Goal: Obtain resource: Obtain resource

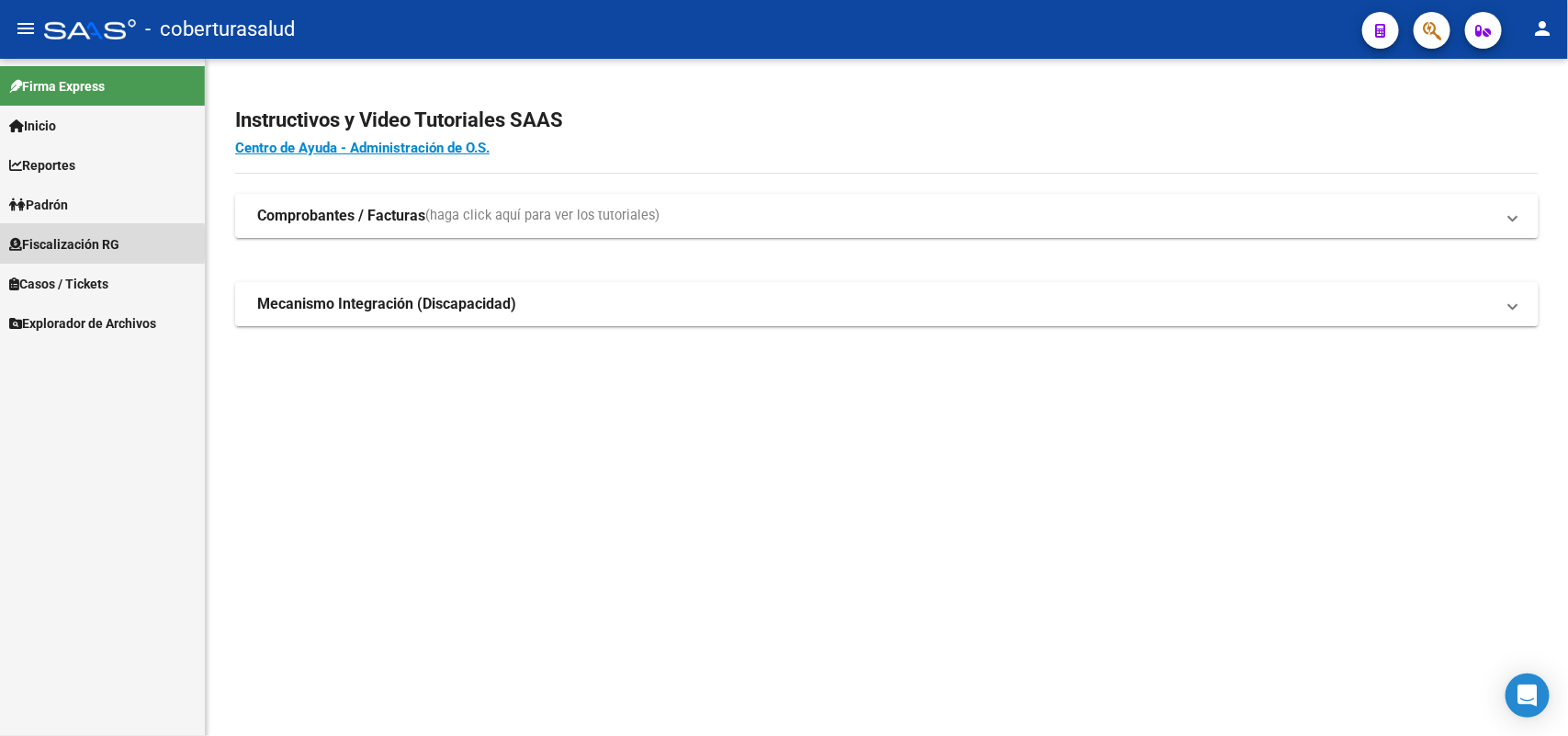
click at [53, 243] on span "Fiscalización RG" at bounding box center [64, 244] width 110 height 21
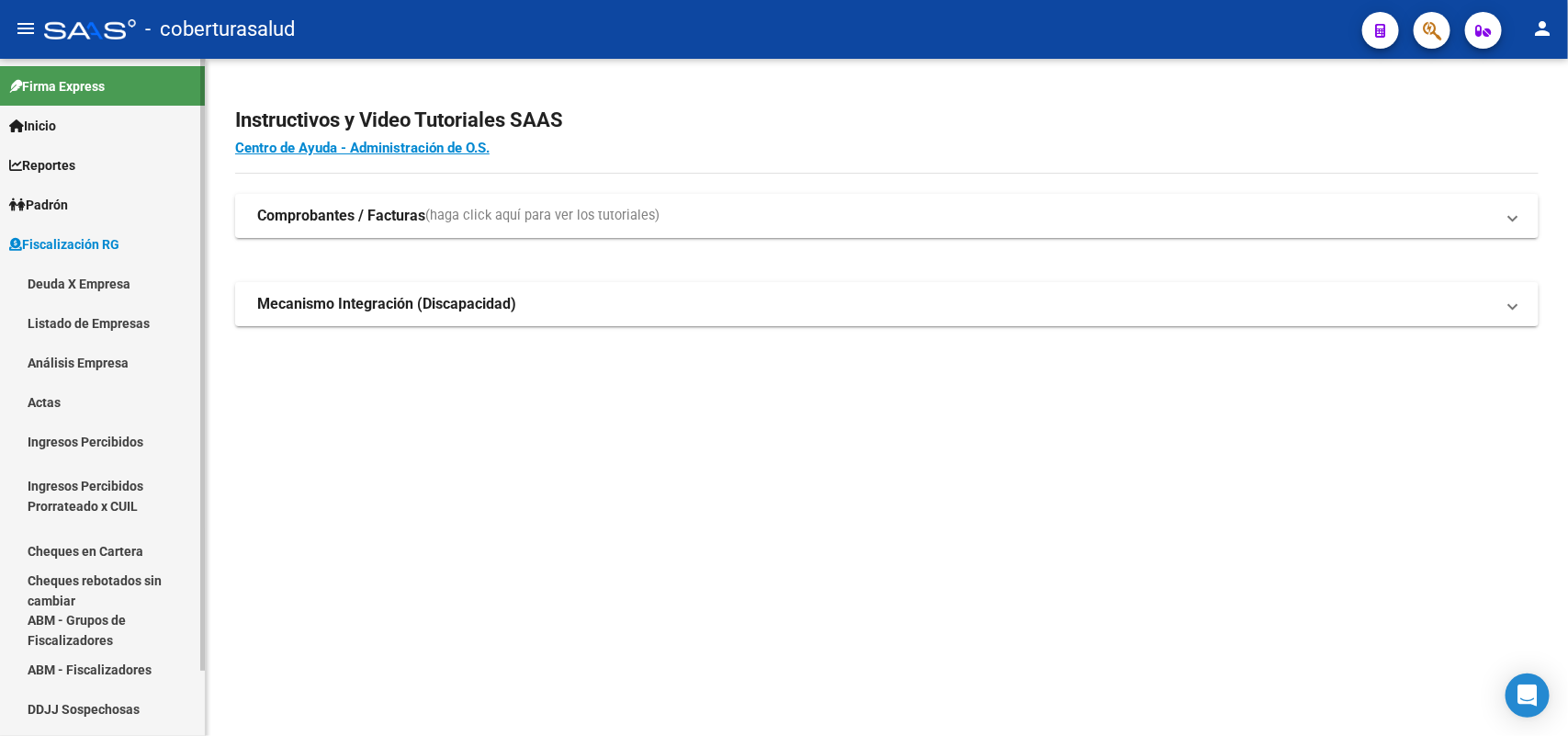
drag, startPoint x: 51, startPoint y: 287, endPoint x: 62, endPoint y: 286, distance: 11.0
click at [55, 287] on link "Deuda X Empresa" at bounding box center [103, 284] width 205 height 39
click at [78, 368] on link "Análisis Empresa" at bounding box center [103, 362] width 205 height 39
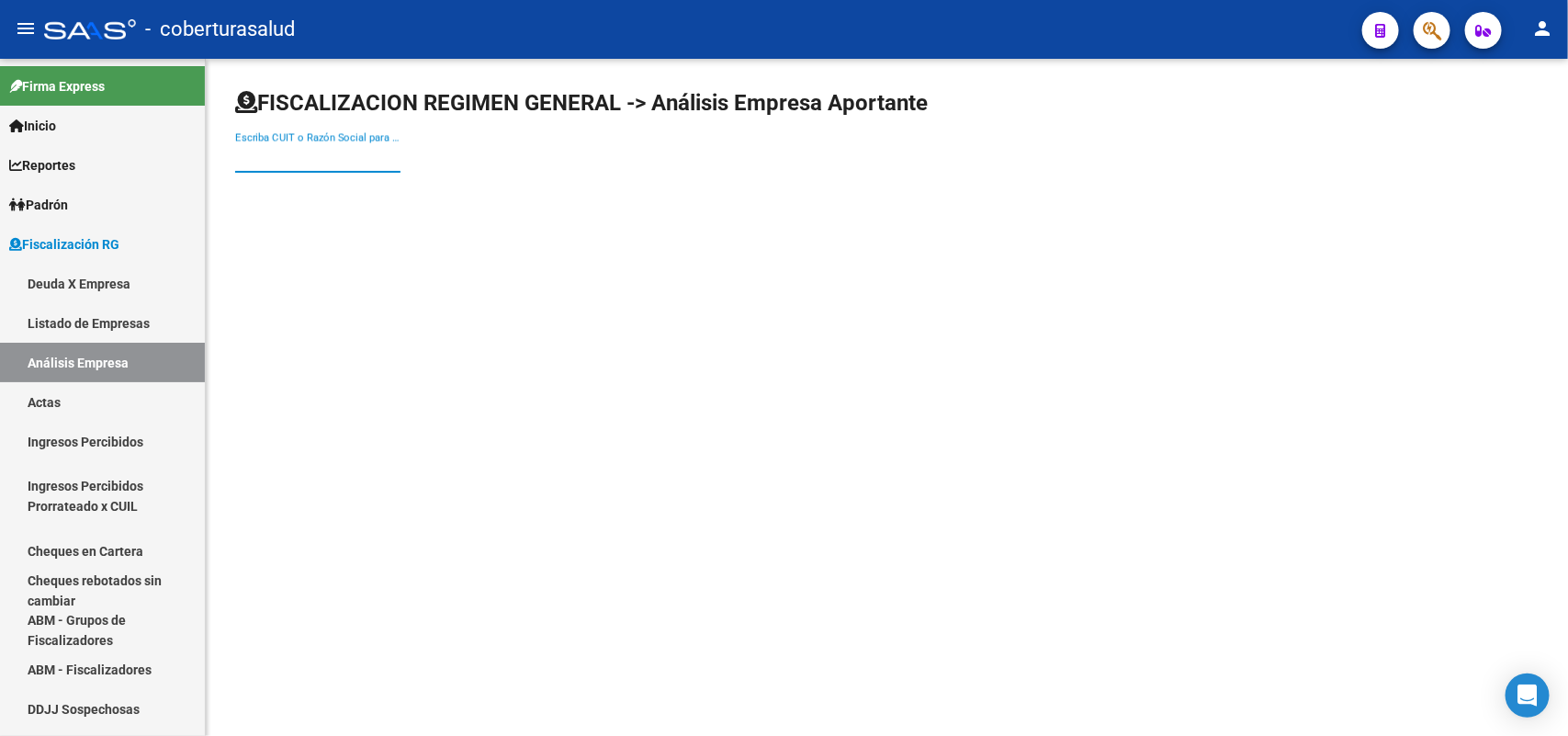
click at [356, 151] on input "Escriba CUIT o Razón Social para buscar" at bounding box center [317, 158] width 165 height 17
paste input "20411436854"
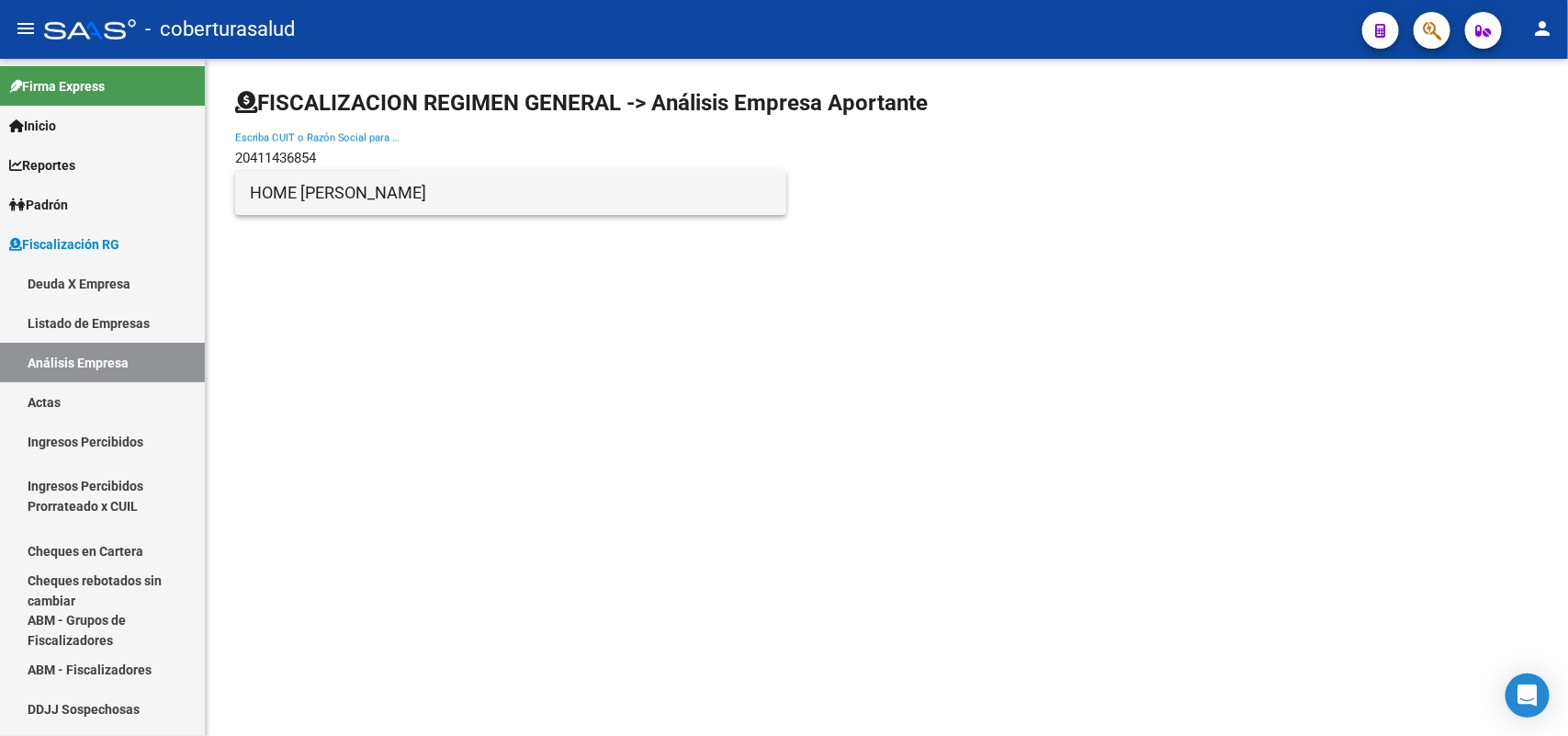
type input "20411436854"
click at [380, 194] on span "HOME [PERSON_NAME]" at bounding box center [510, 192] width 521 height 44
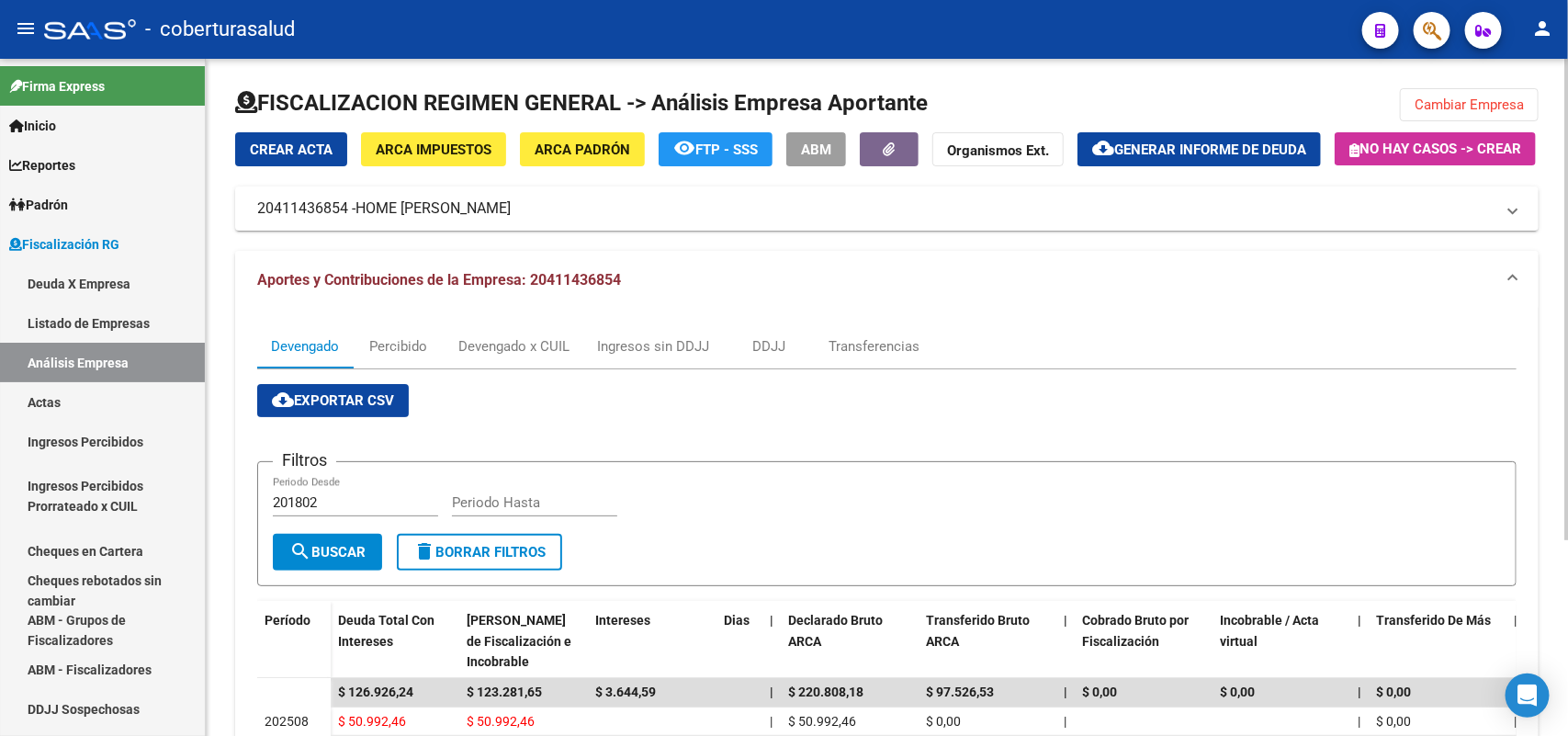
click at [318, 288] on span "Aportes y Contribuciones de la Empresa: 20411436854" at bounding box center [439, 279] width 364 height 18
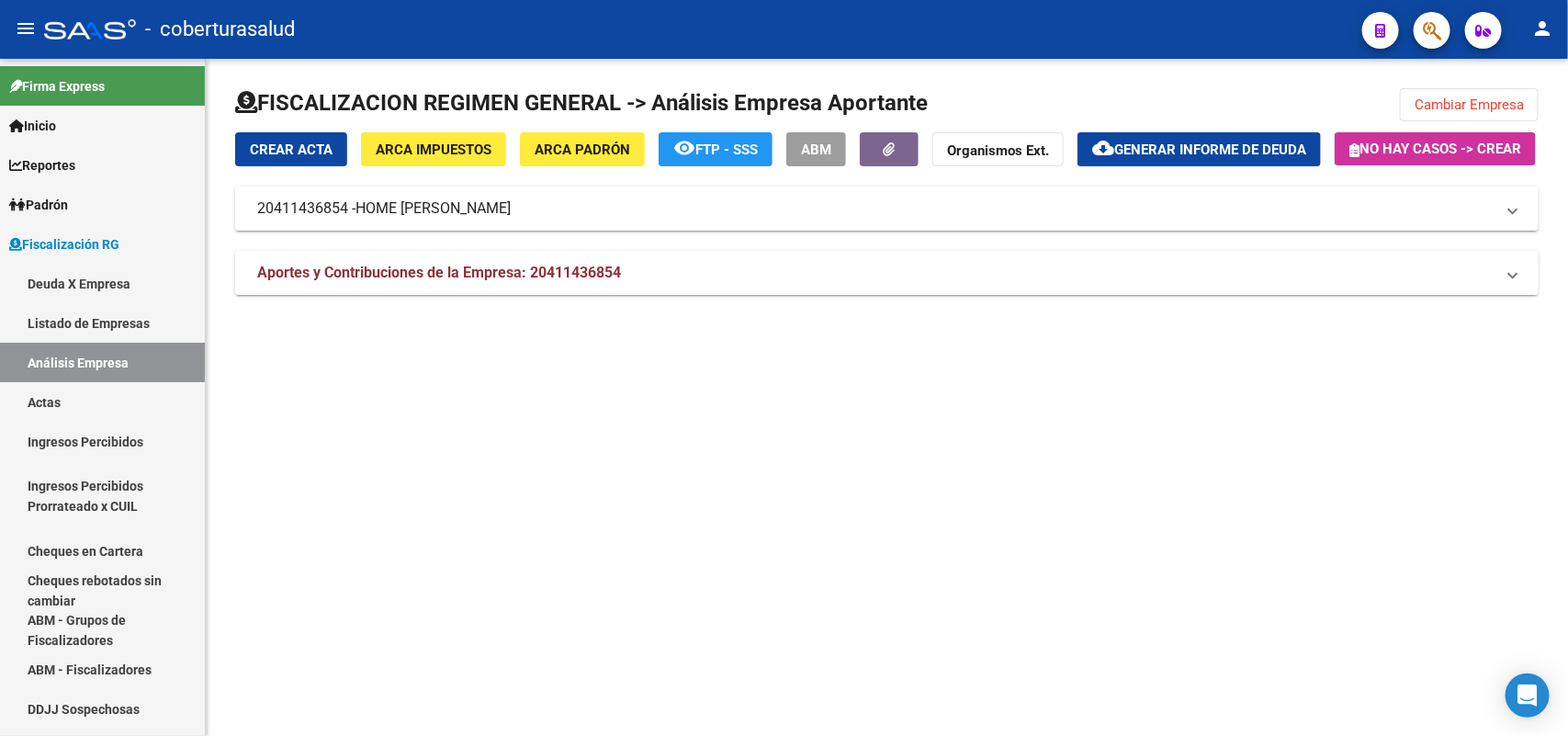
click at [318, 281] on span "Aportes y Contribuciones de la Empresa: 20411436854" at bounding box center [439, 272] width 364 height 18
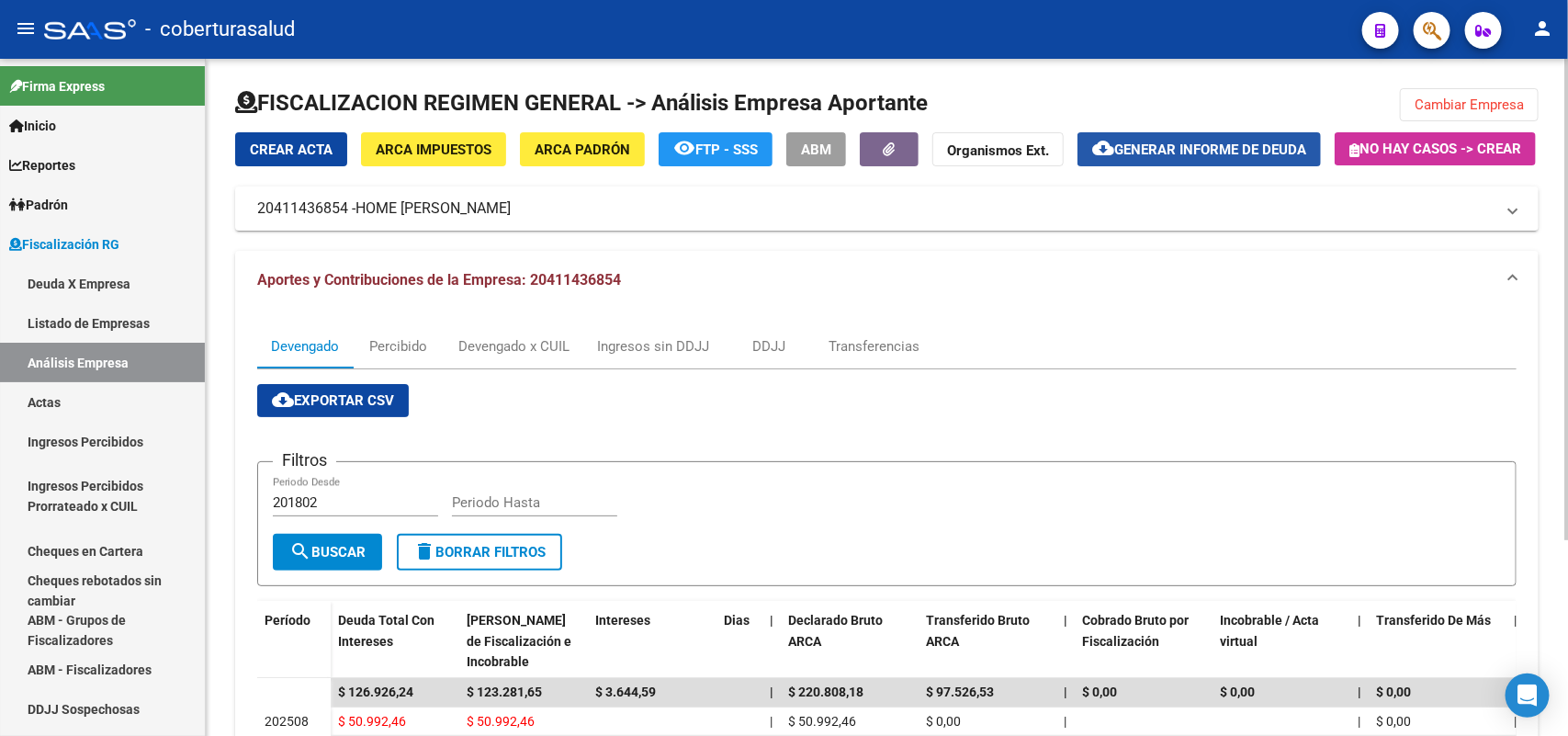
click at [1245, 152] on span "Generar informe de deuda" at bounding box center [1210, 150] width 192 height 17
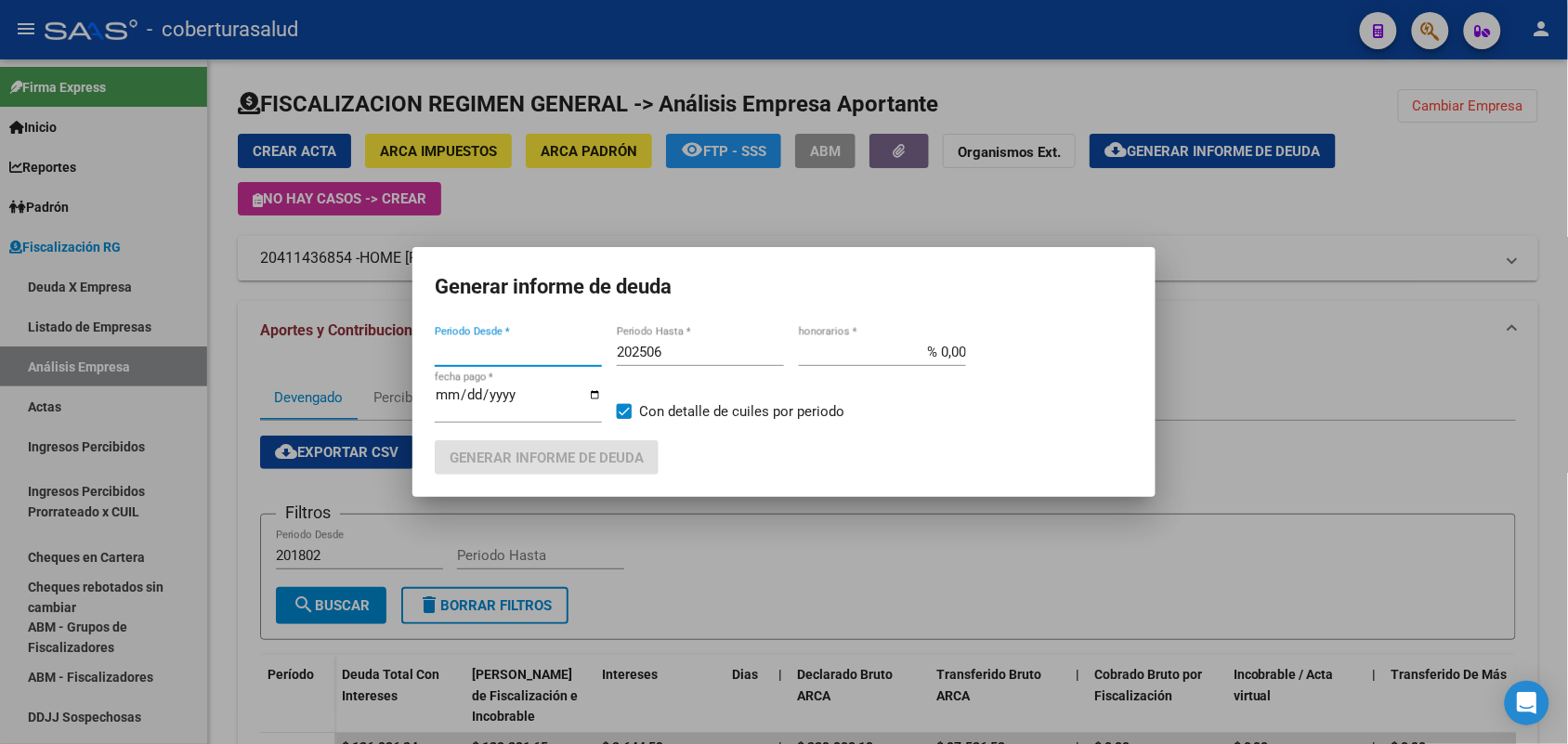
type input "201802"
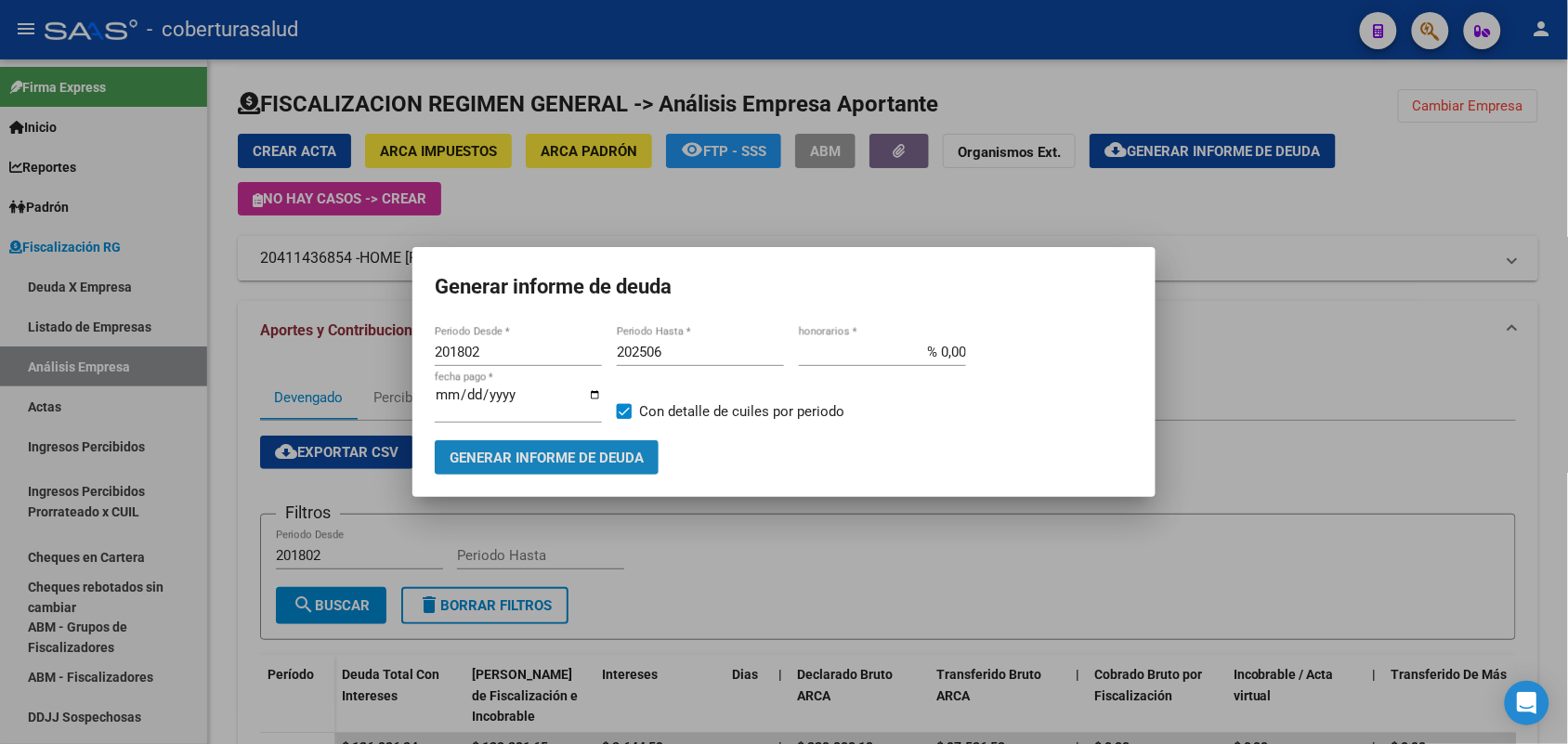
click at [539, 455] on span "Generar informe de deuda" at bounding box center [547, 458] width 194 height 17
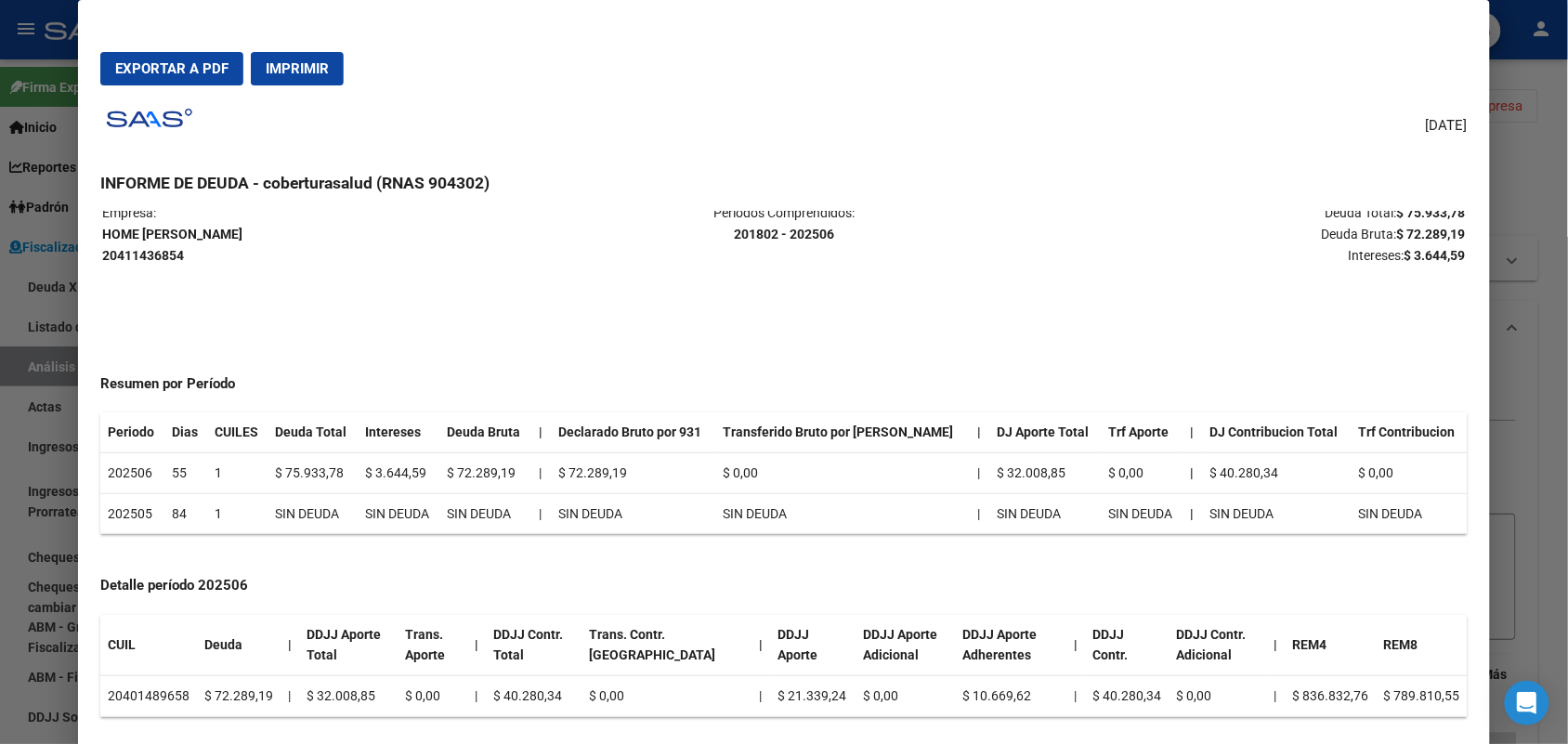
scroll to position [34, 0]
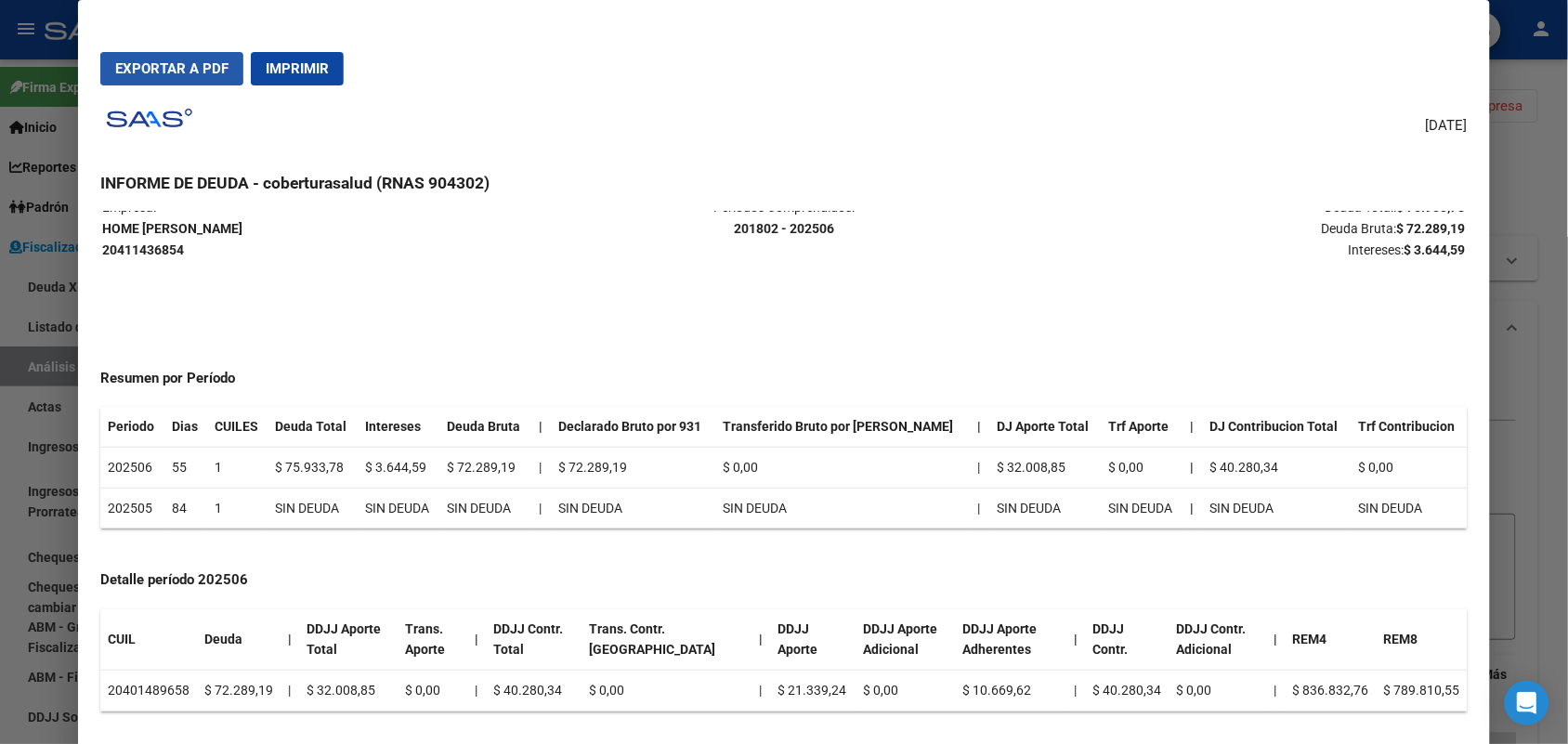
click at [145, 65] on span "Exportar a PDF" at bounding box center [172, 69] width 113 height 17
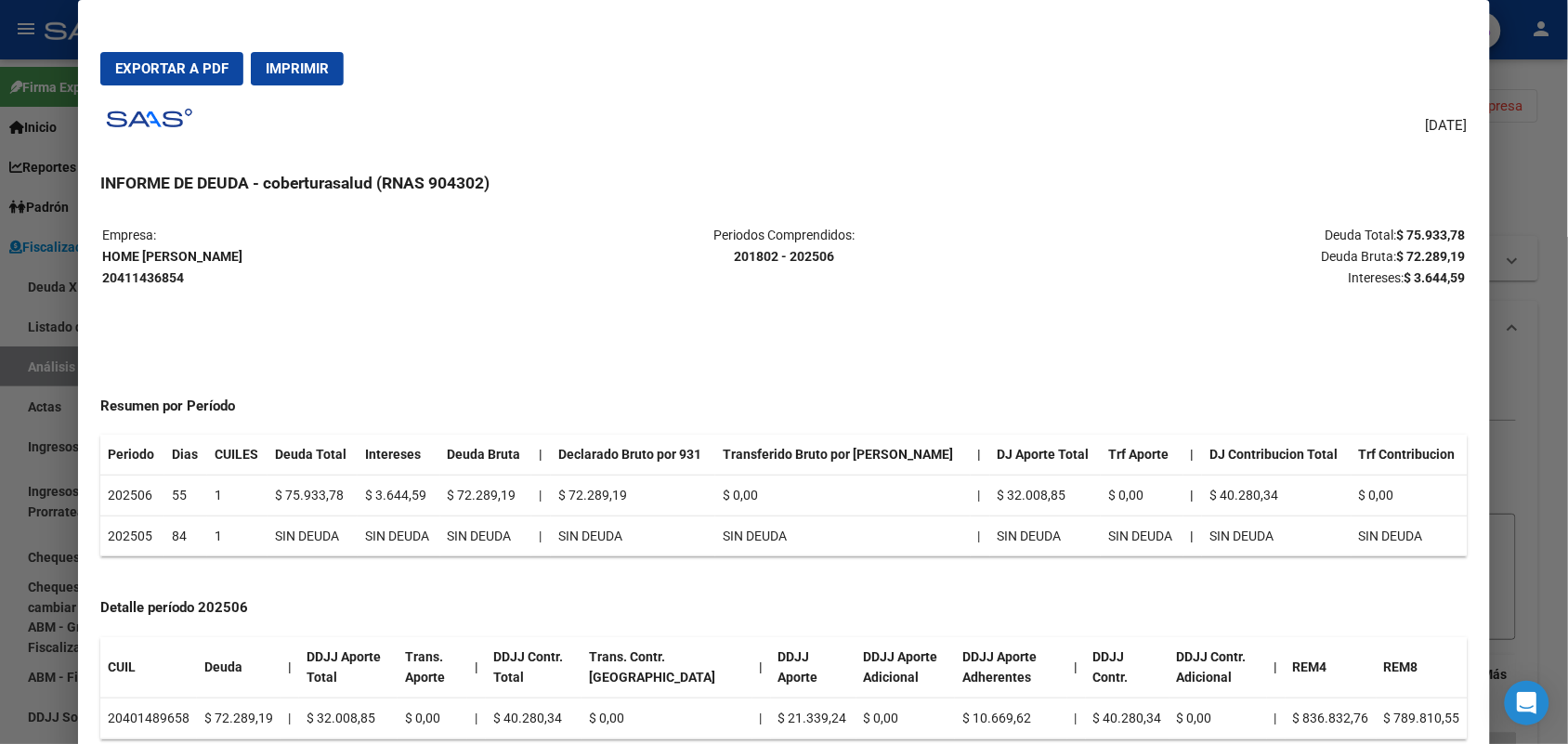
scroll to position [0, 0]
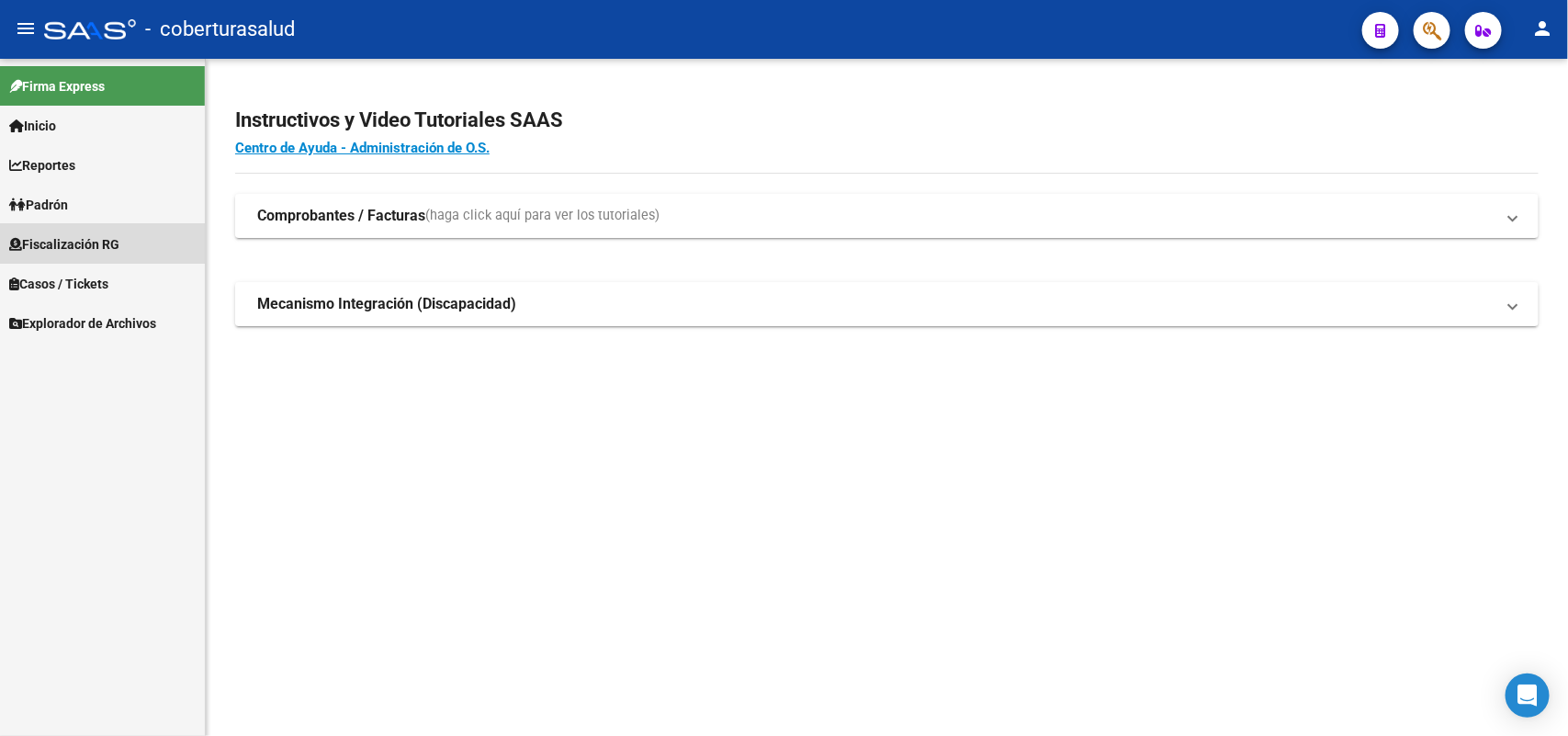
click at [66, 236] on span "Fiscalización RG" at bounding box center [64, 244] width 110 height 21
